Goal: Task Accomplishment & Management: Complete application form

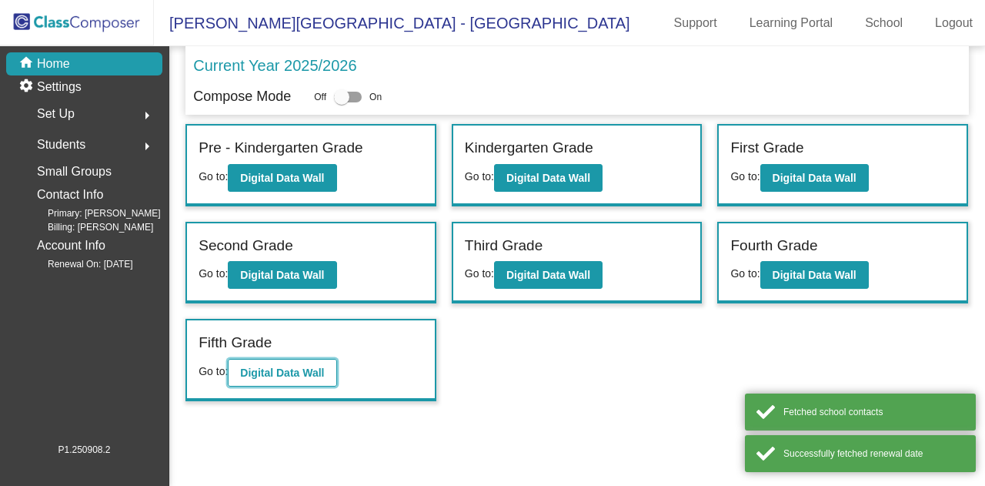
click at [259, 384] on button "Digital Data Wall" at bounding box center [282, 373] width 109 height 28
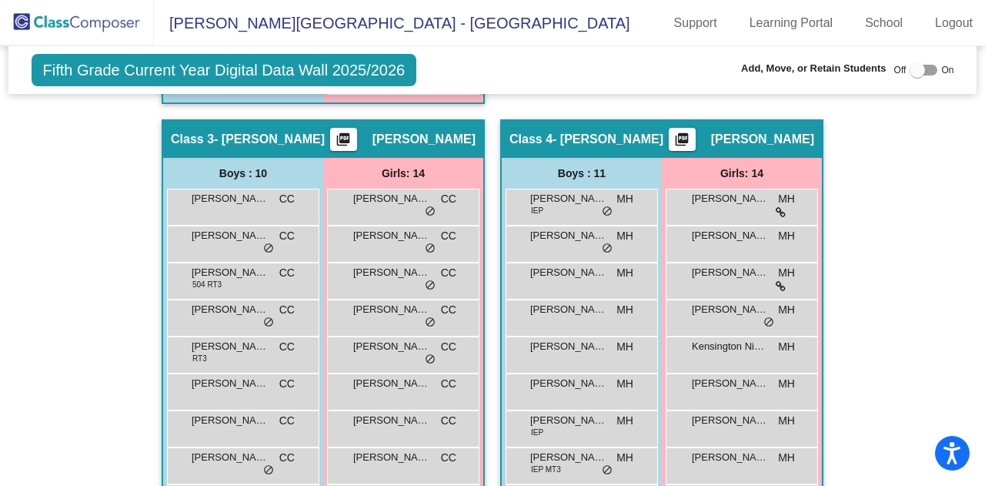
scroll to position [1001, 0]
click at [910, 67] on div at bounding box center [917, 69] width 15 height 15
checkbox input "true"
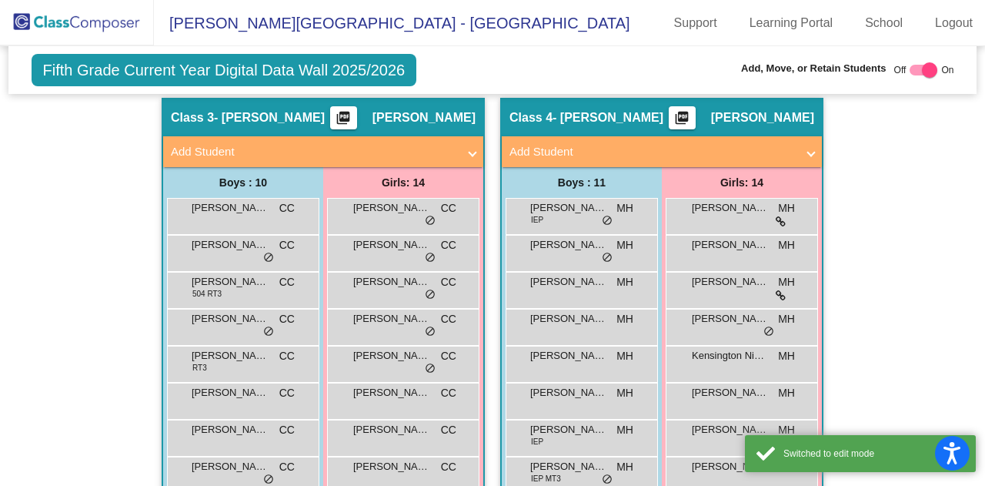
scroll to position [1032, 0]
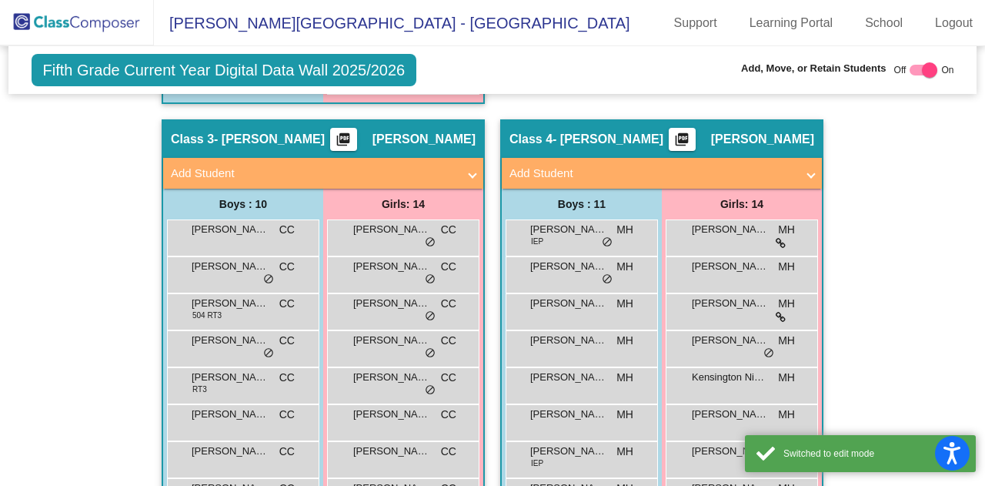
click at [368, 189] on div "Girls: 14" at bounding box center [403, 204] width 160 height 31
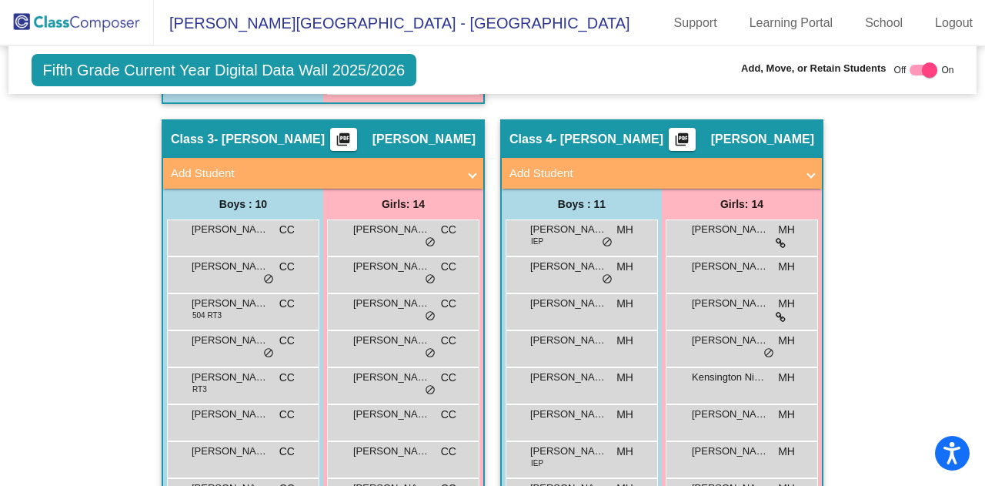
click at [368, 176] on mat-panel-title "Add Student" at bounding box center [314, 174] width 286 height 18
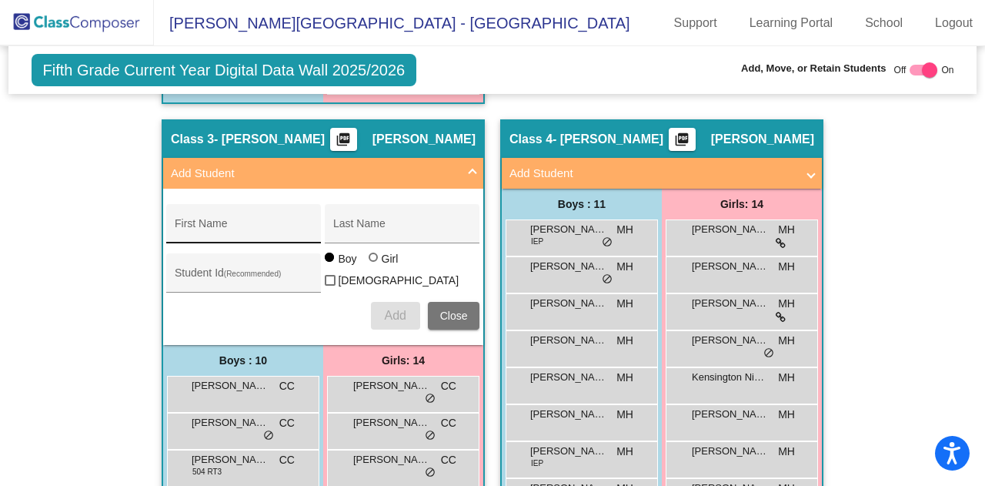
click at [236, 226] on input "First Name" at bounding box center [244, 229] width 139 height 12
type input "[PERSON_NAME]"
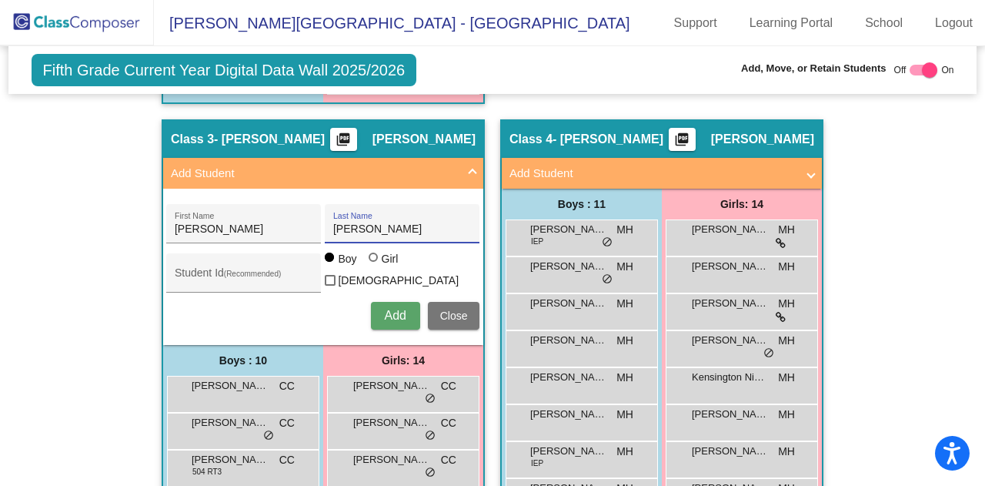
type input "[PERSON_NAME]"
click at [400, 312] on span "Add" at bounding box center [395, 315] width 22 height 13
